Goal: Task Accomplishment & Management: Use online tool/utility

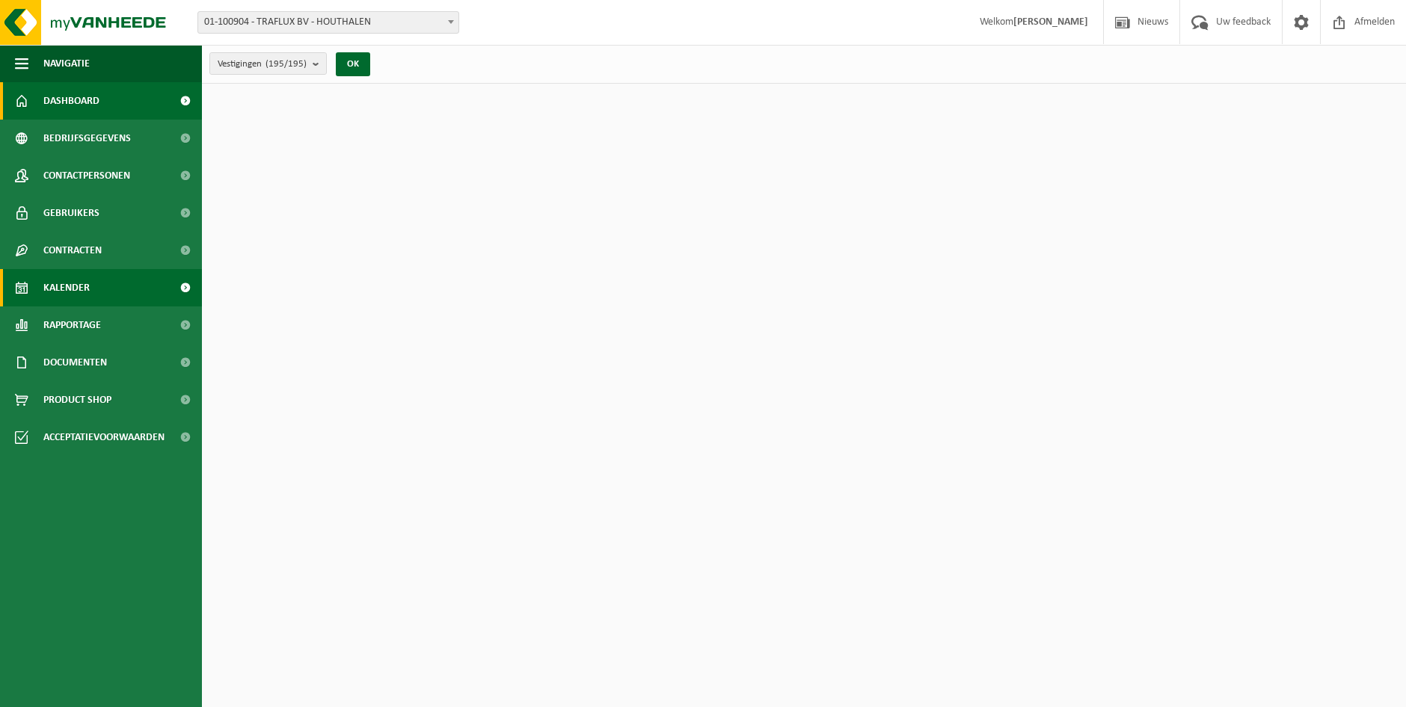
click at [134, 275] on link "Kalender" at bounding box center [101, 287] width 202 height 37
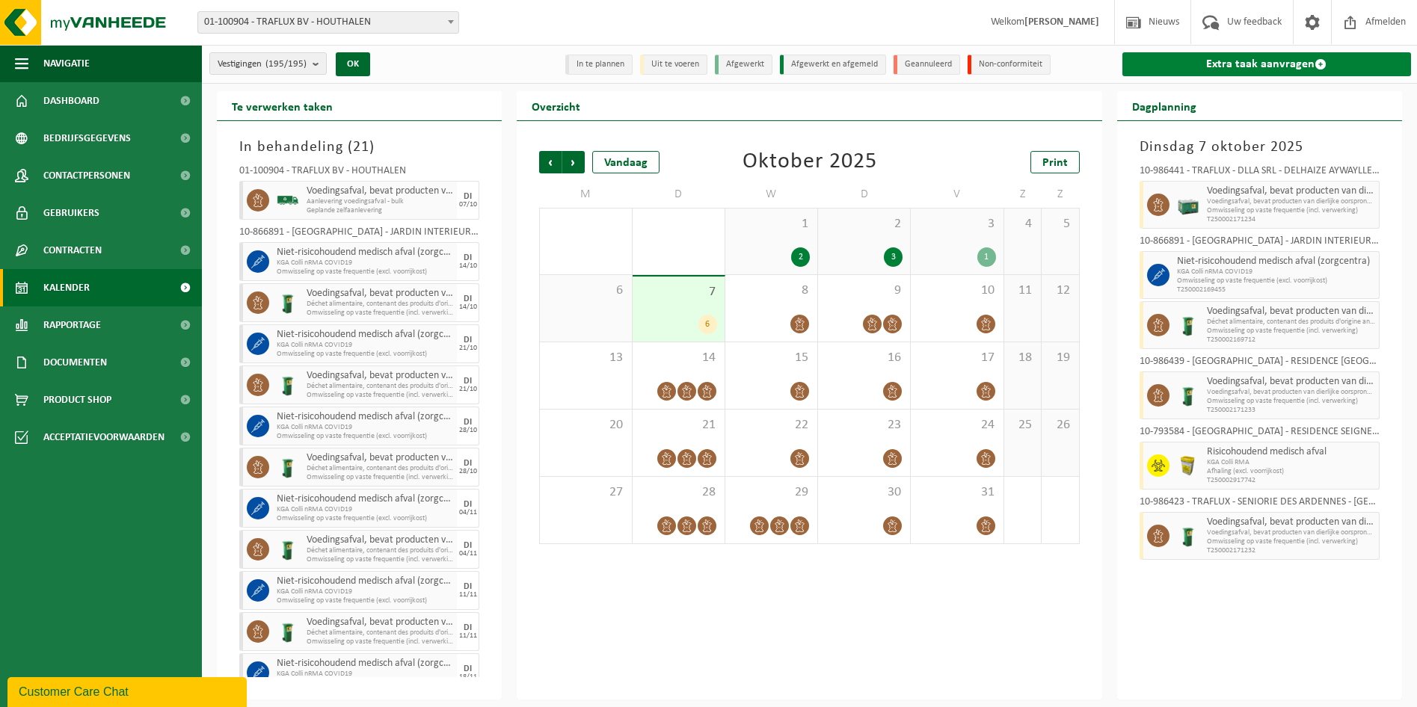
click at [1246, 71] on link "Extra taak aanvragen" at bounding box center [1266, 64] width 289 height 24
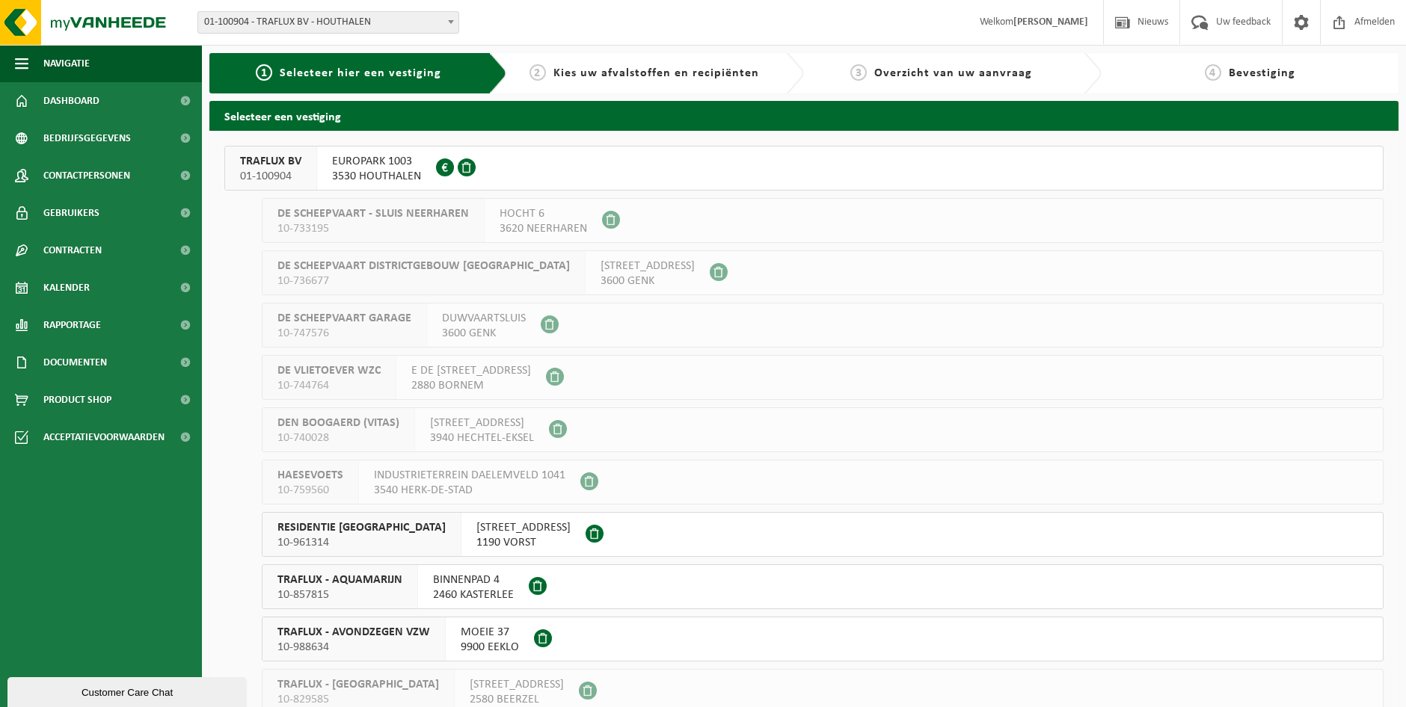
click at [346, 180] on span "3530 HOUTHALEN" at bounding box center [376, 176] width 89 height 15
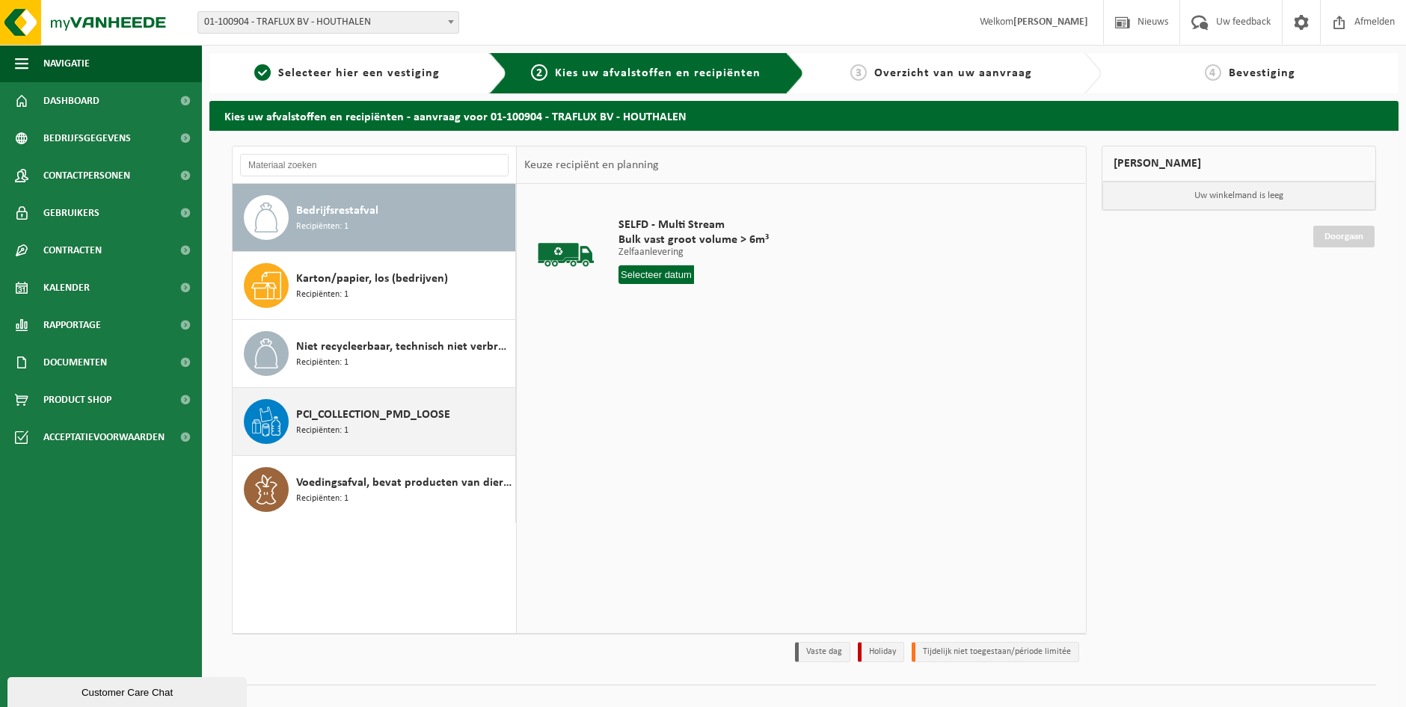
click at [358, 404] on div "PCI_COLLECTION_PMD_LOOSE Recipiënten: 1" at bounding box center [403, 421] width 215 height 45
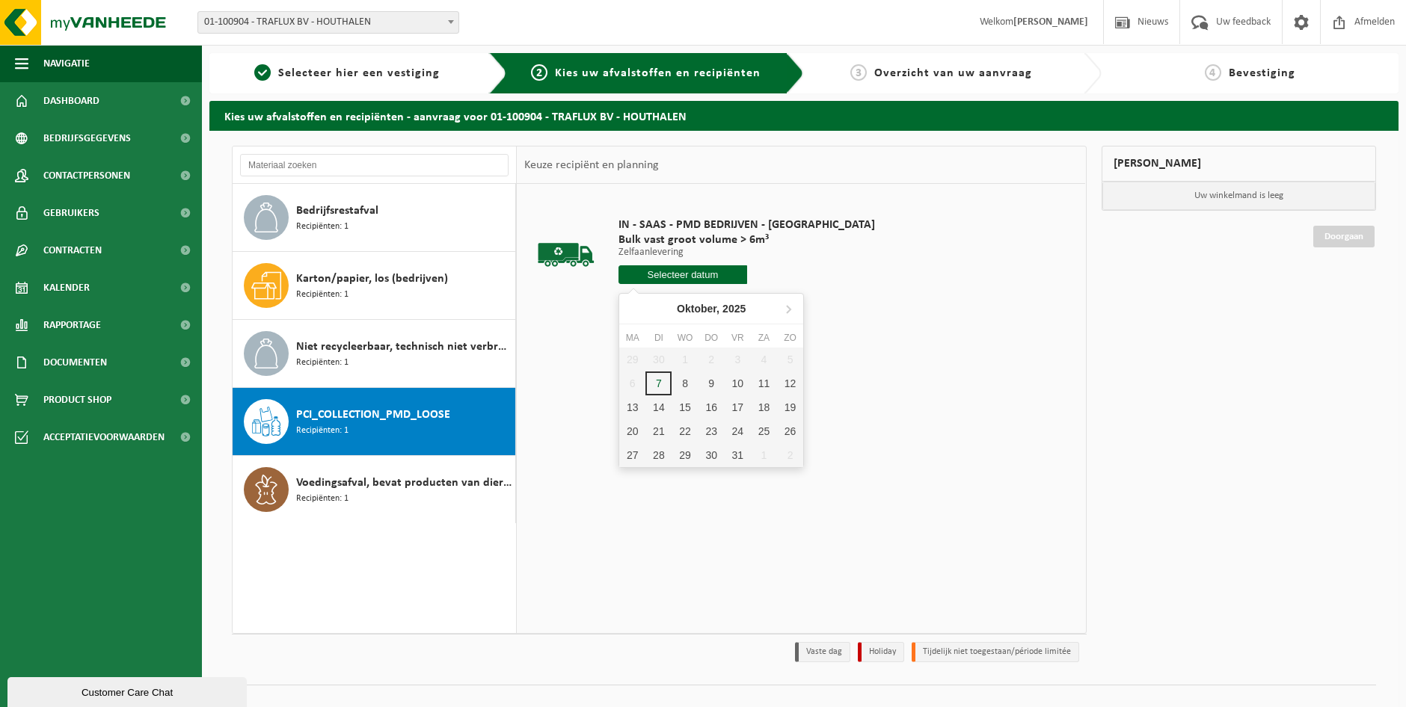
click at [669, 277] on input "text" at bounding box center [682, 274] width 129 height 19
click at [682, 390] on div "8" at bounding box center [684, 384] width 26 height 24
type input "Van [DATE]"
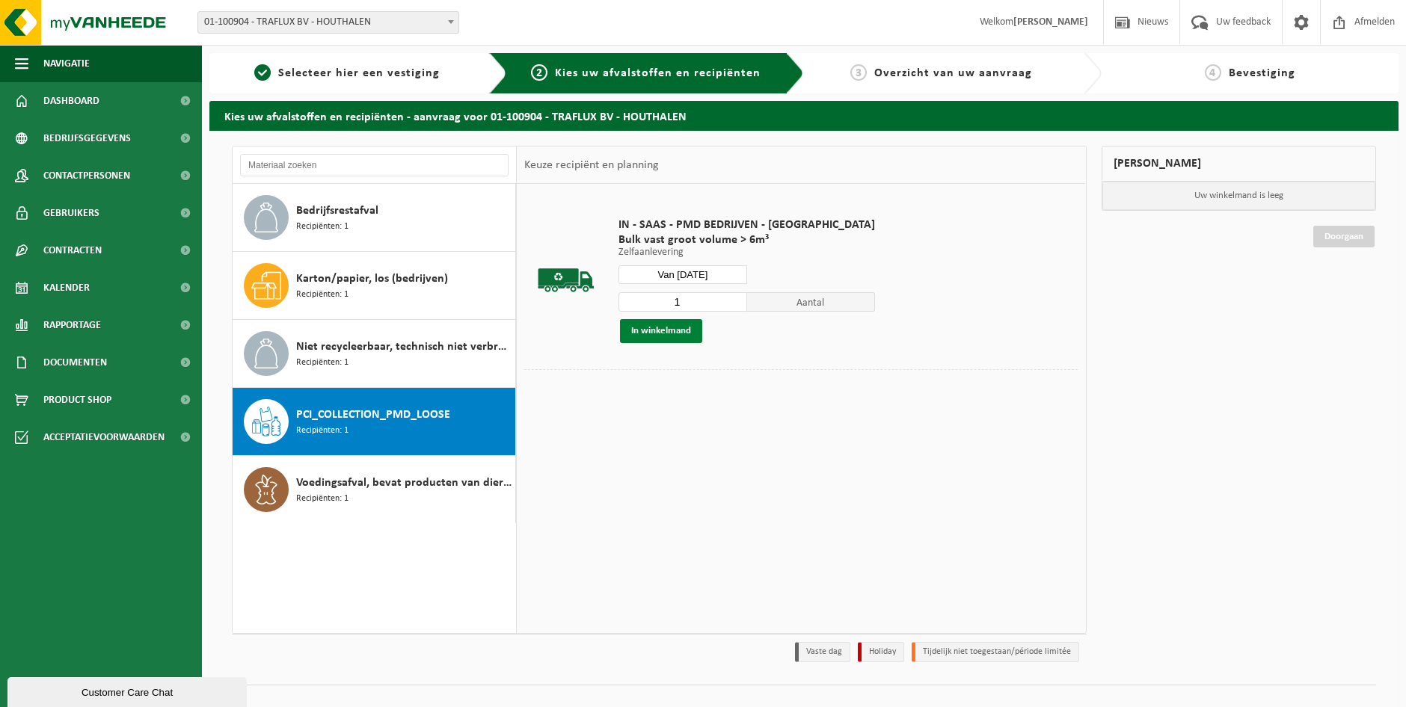
click at [669, 324] on button "In winkelmand" at bounding box center [661, 331] width 82 height 24
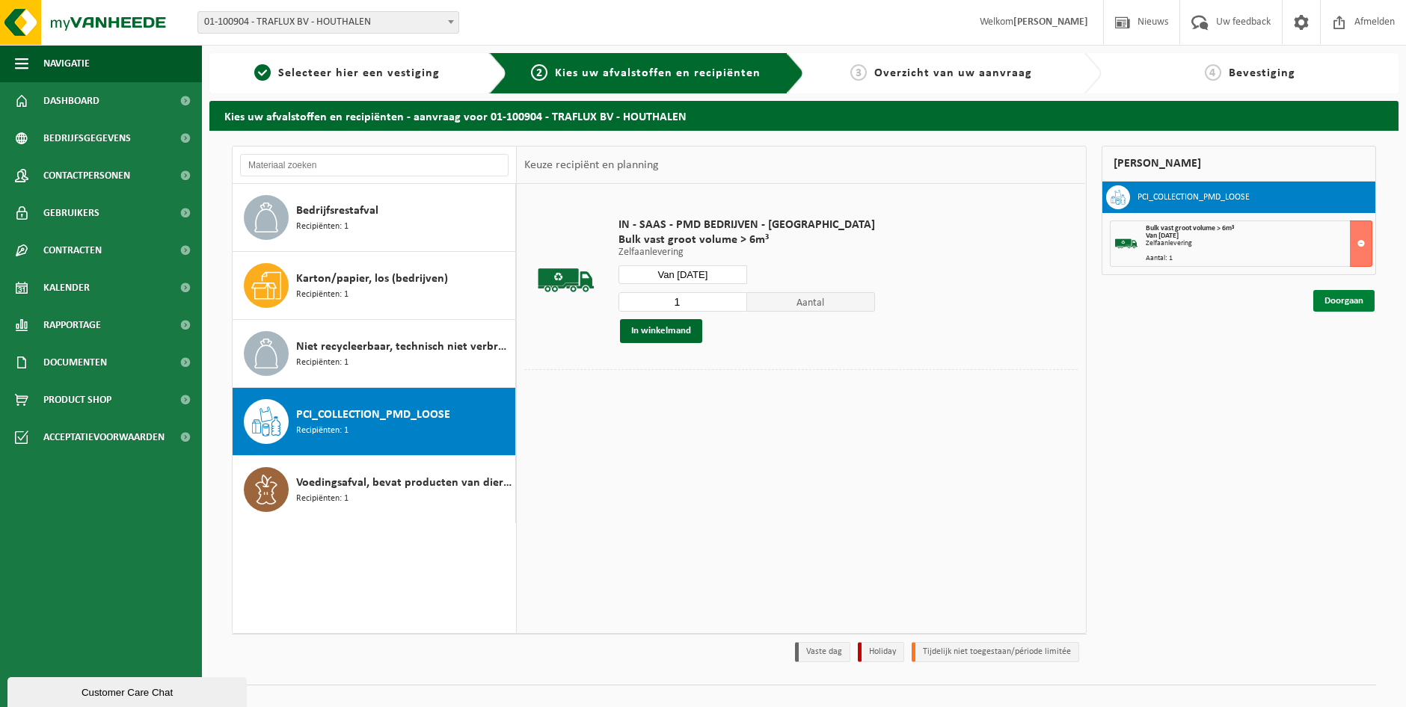
click at [1346, 308] on link "Doorgaan" at bounding box center [1343, 301] width 61 height 22
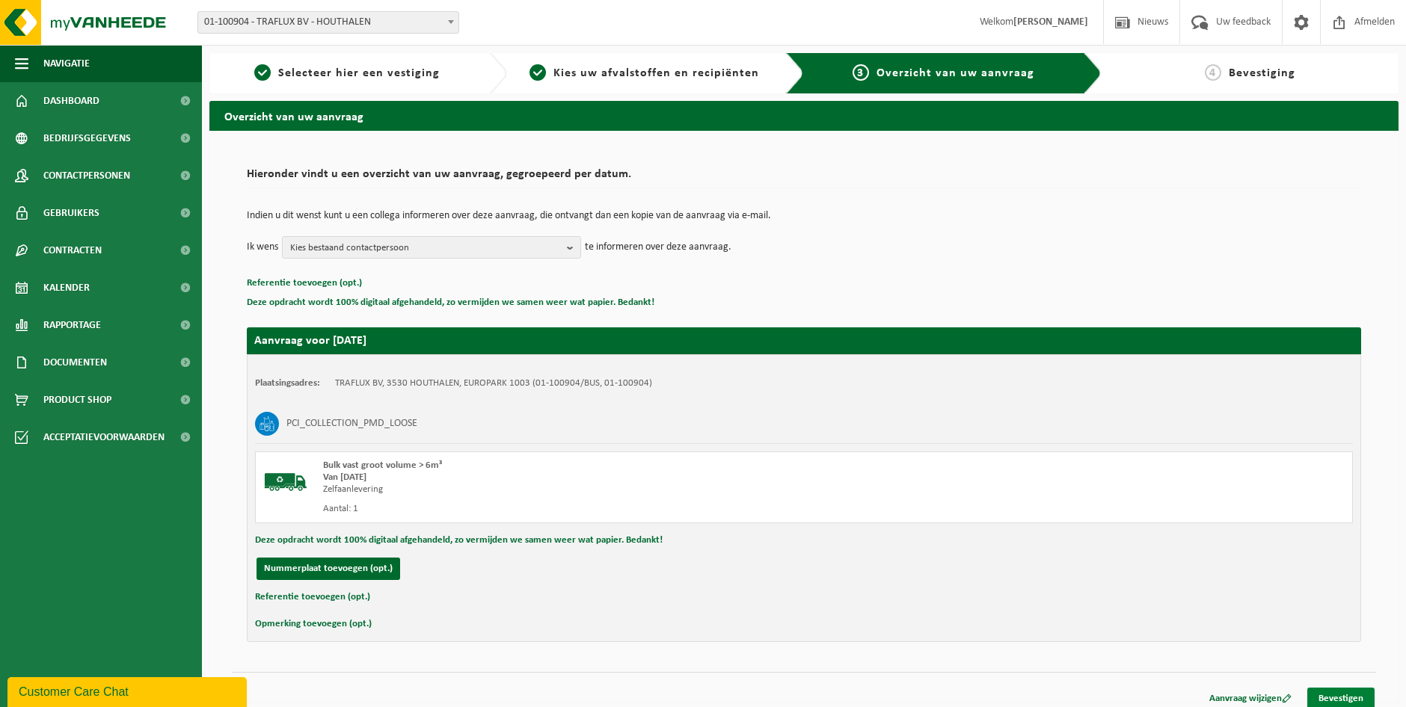
click at [1346, 690] on link "Bevestigen" at bounding box center [1340, 699] width 67 height 22
